Goal: Navigation & Orientation: Find specific page/section

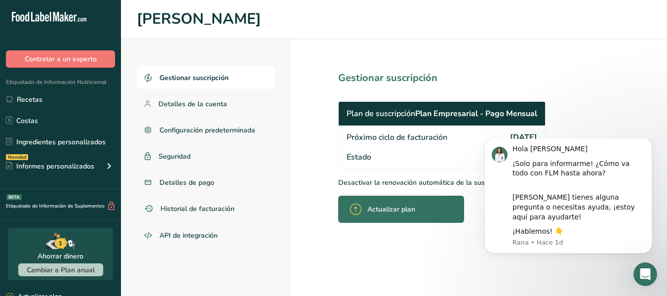
scroll to position [5, 0]
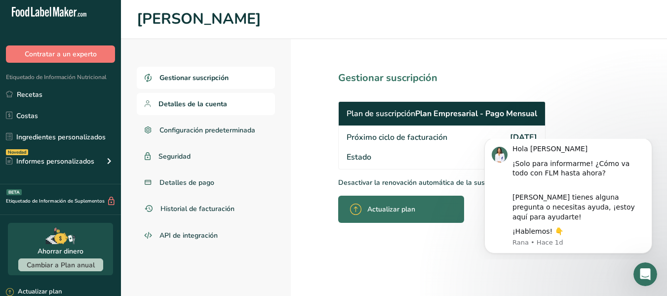
click at [221, 105] on font "Detalles de la cuenta" at bounding box center [192, 103] width 69 height 9
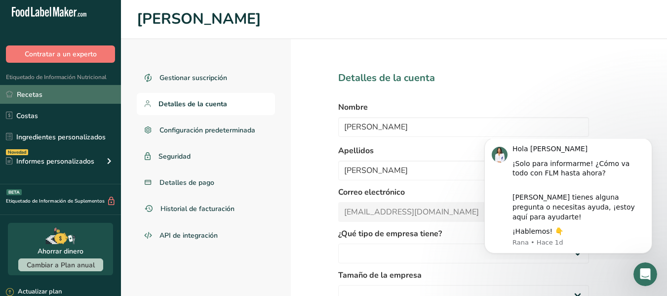
click at [47, 94] on link "Recetas" at bounding box center [60, 94] width 121 height 19
select select "8"
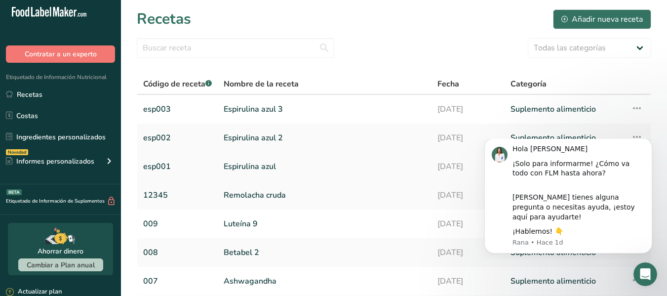
click at [313, 167] on link "Espirulina azul" at bounding box center [325, 166] width 202 height 21
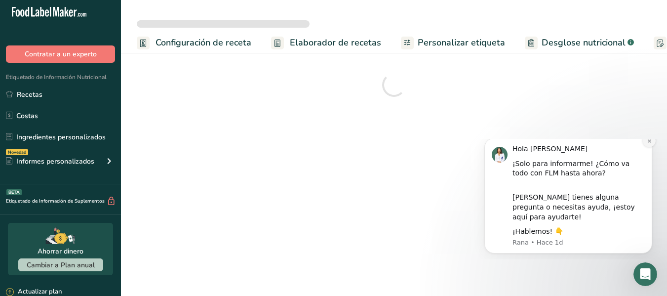
click at [651, 144] on icon "Descartar notificación" at bounding box center [648, 140] width 5 height 5
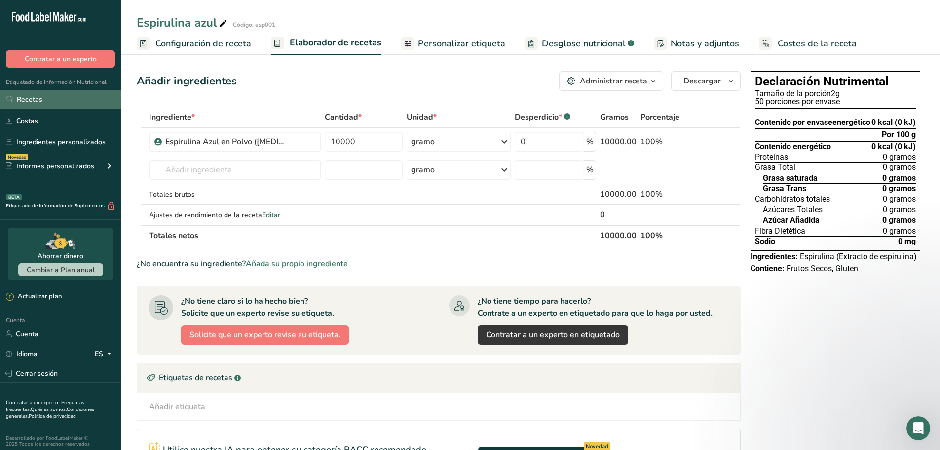
click at [57, 101] on link "Recetas" at bounding box center [60, 99] width 121 height 19
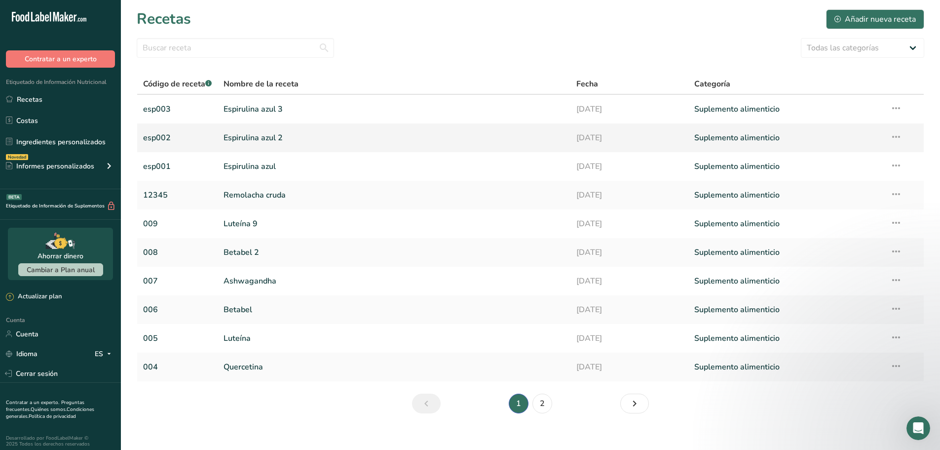
click at [291, 142] on link "Espirulina azul 2" at bounding box center [394, 137] width 341 height 21
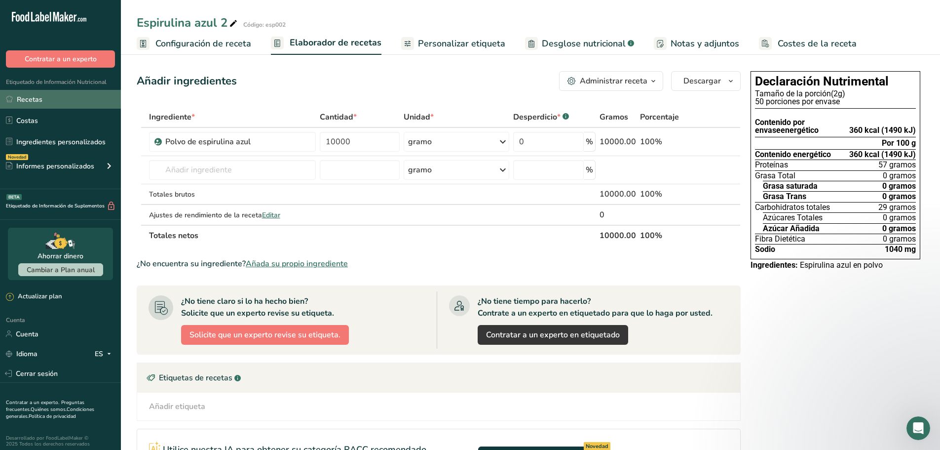
click at [55, 97] on link "Recetas" at bounding box center [60, 99] width 121 height 19
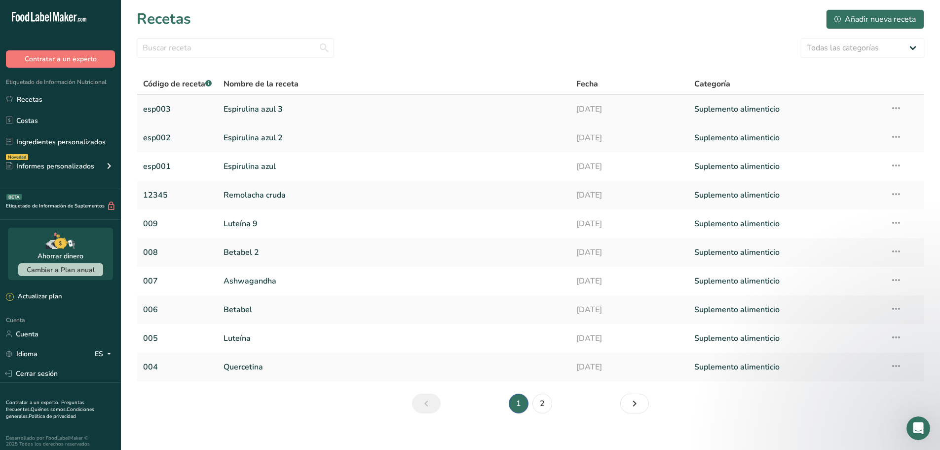
click at [243, 116] on link "Espirulina azul 3" at bounding box center [394, 109] width 341 height 21
